Goal: Obtain resource: Download file/media

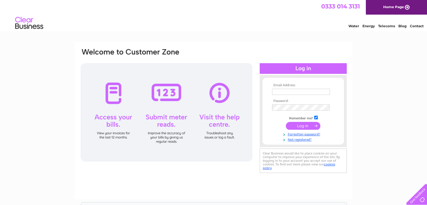
type input "[EMAIL_ADDRESS][DOMAIN_NAME]"
click at [302, 126] on input "submit" at bounding box center [303, 126] width 35 height 8
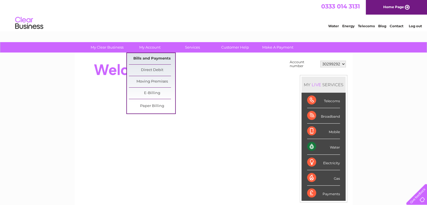
click at [154, 61] on link "Bills and Payments" at bounding box center [152, 58] width 46 height 11
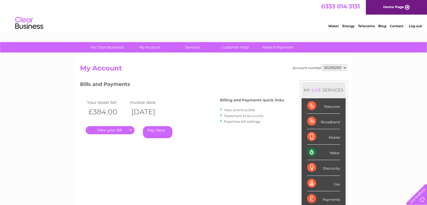
click at [112, 129] on link "." at bounding box center [110, 130] width 49 height 8
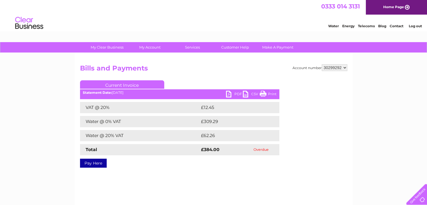
click at [233, 95] on link "PDF" at bounding box center [234, 95] width 17 height 8
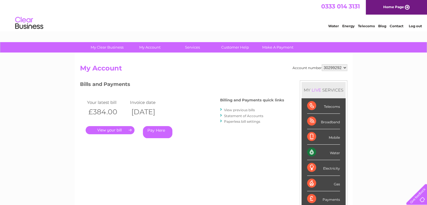
click at [238, 111] on link "View previous bills" at bounding box center [239, 110] width 31 height 4
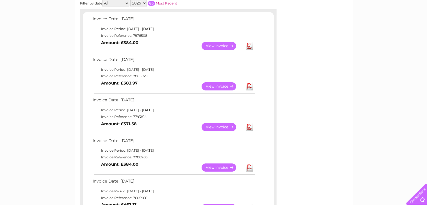
scroll to position [56, 0]
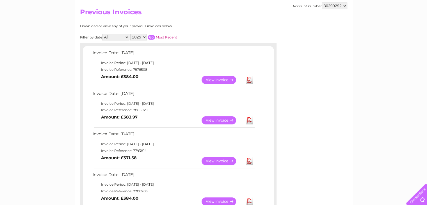
click at [219, 78] on link "View" at bounding box center [222, 80] width 41 height 8
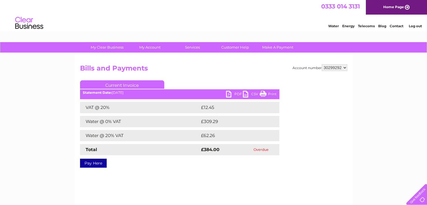
click at [234, 95] on link "PDF" at bounding box center [234, 95] width 17 height 8
